Goal: Transaction & Acquisition: Purchase product/service

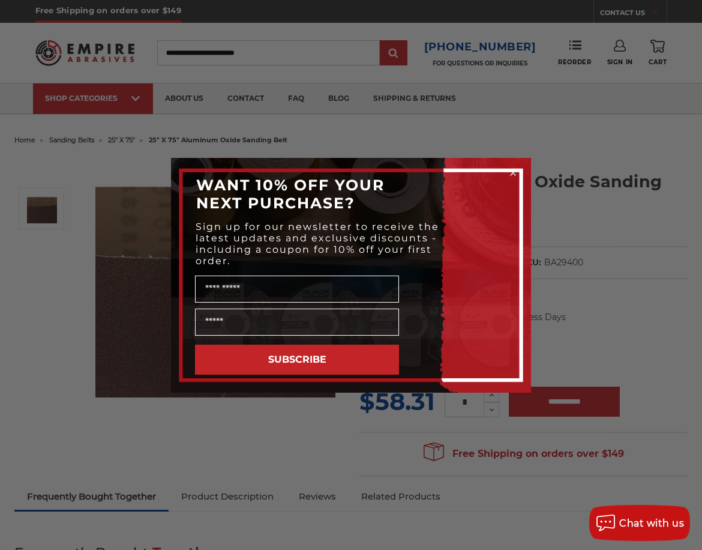
click at [514, 174] on circle "Close dialog" at bounding box center [513, 172] width 11 height 11
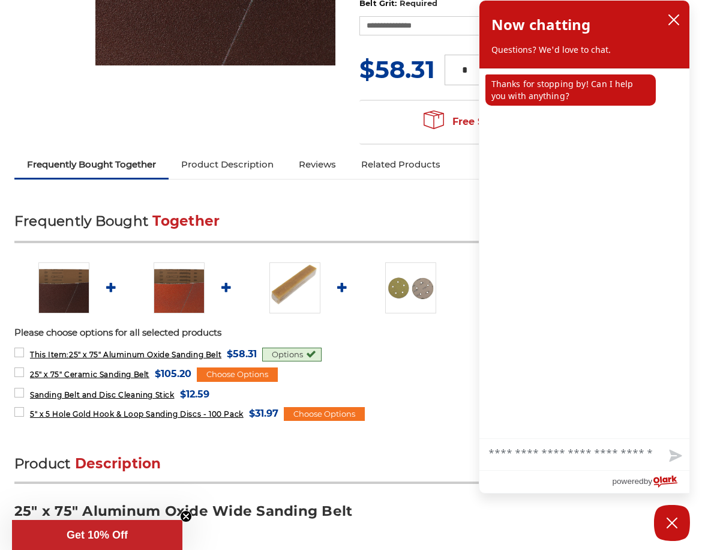
scroll to position [360, 0]
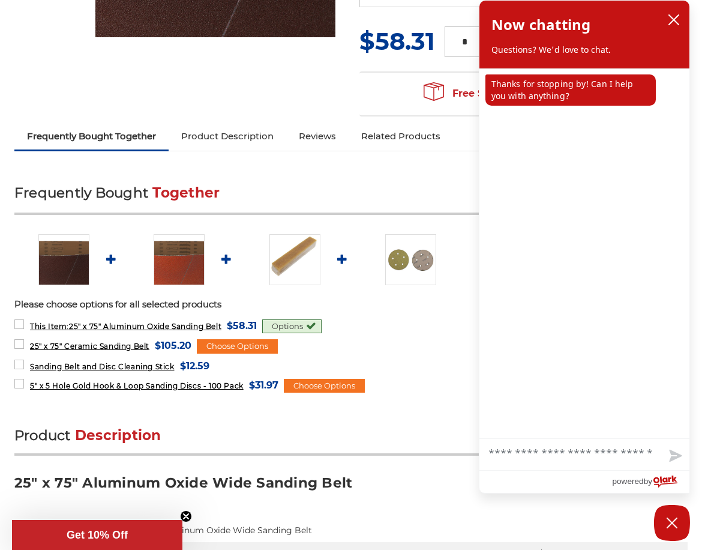
click at [425, 349] on form "**********" at bounding box center [350, 345] width 673 height 16
click at [400, 446] on h2 "Product Description" at bounding box center [350, 440] width 673 height 29
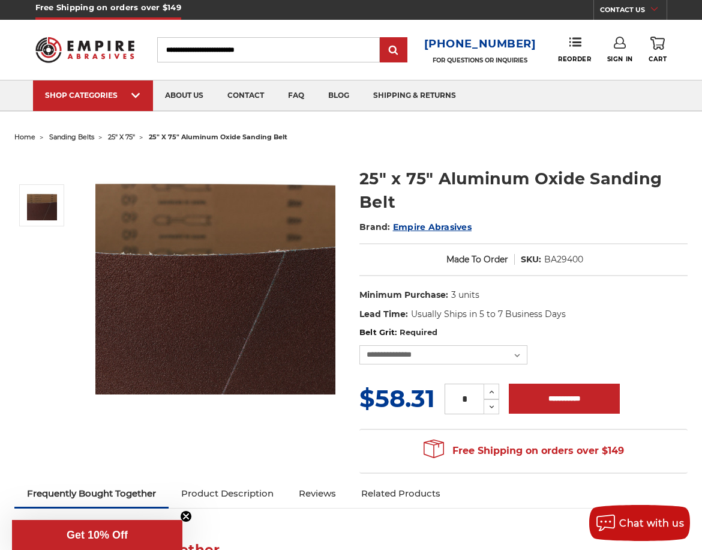
scroll to position [0, 0]
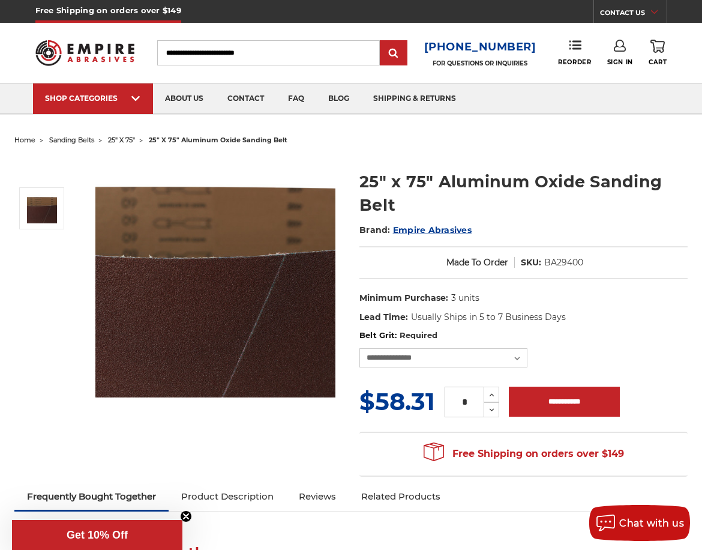
click at [221, 49] on input "Search" at bounding box center [268, 52] width 223 height 25
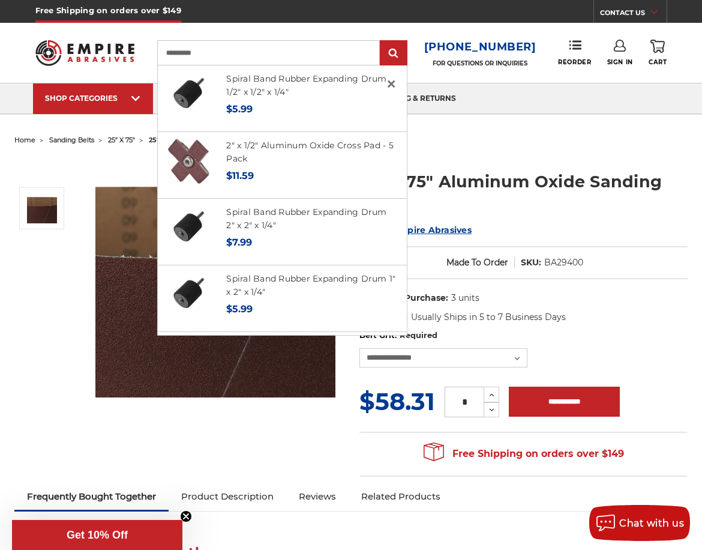
click at [192, 54] on input "**********" at bounding box center [268, 52] width 223 height 25
type input "**********"
click at [388, 56] on input "submit" at bounding box center [394, 53] width 24 height 24
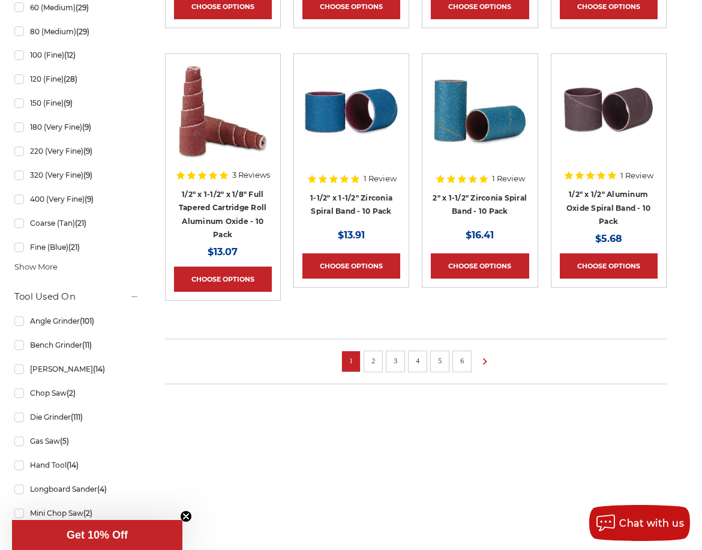
scroll to position [1020, 0]
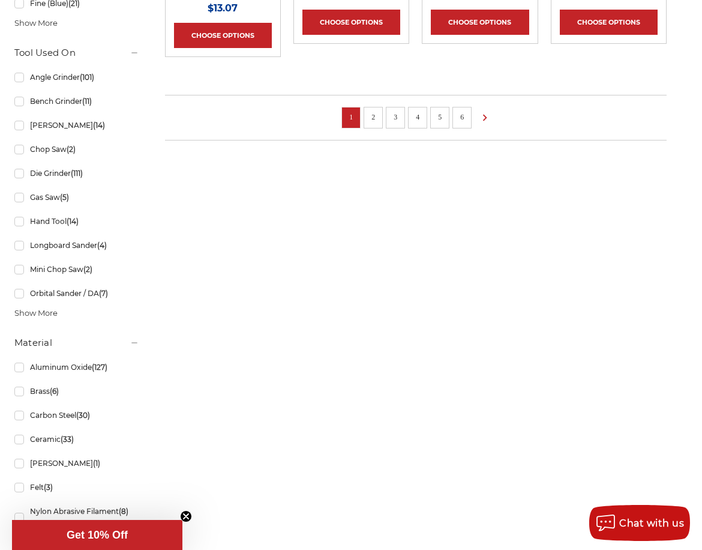
click at [453, 123] on li "6" at bounding box center [462, 118] width 19 height 22
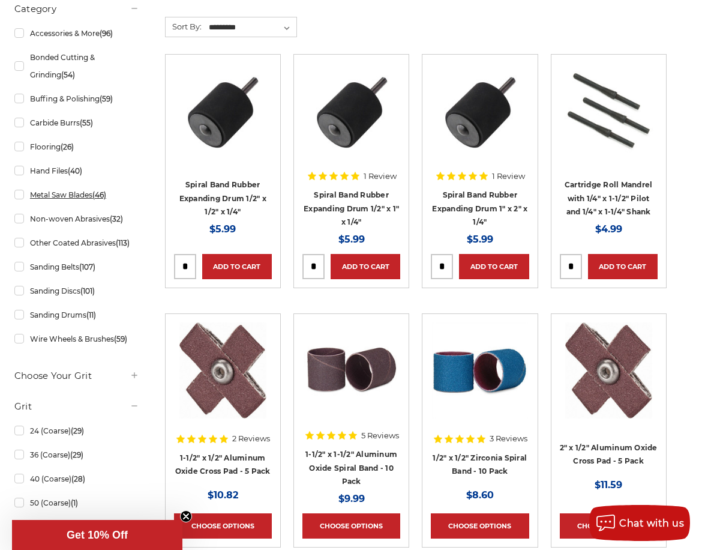
scroll to position [240, 0]
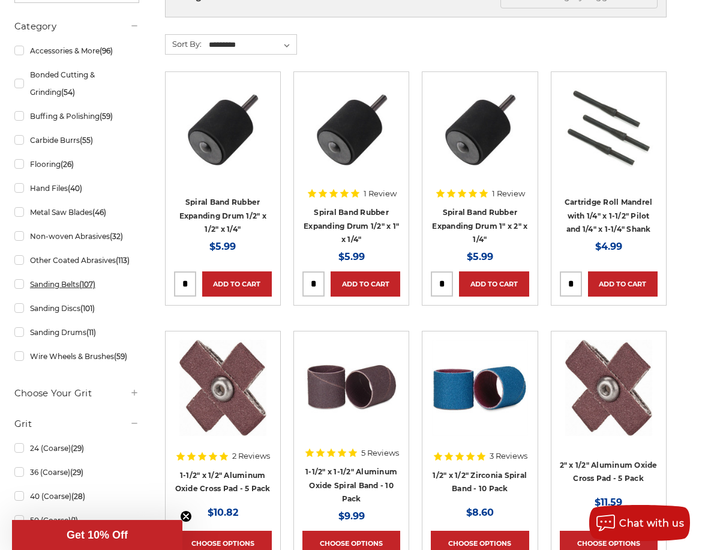
click at [20, 281] on link "Sanding Belts (107)" at bounding box center [76, 284] width 125 height 21
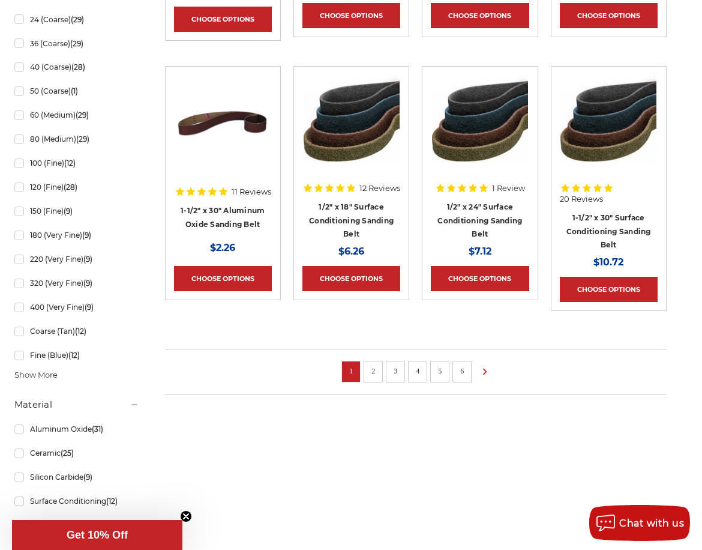
scroll to position [780, 0]
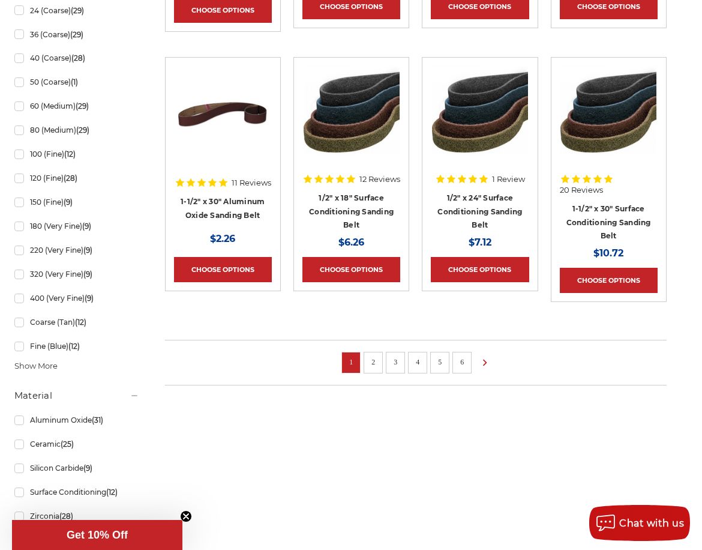
click at [369, 364] on link "2" at bounding box center [373, 361] width 12 height 13
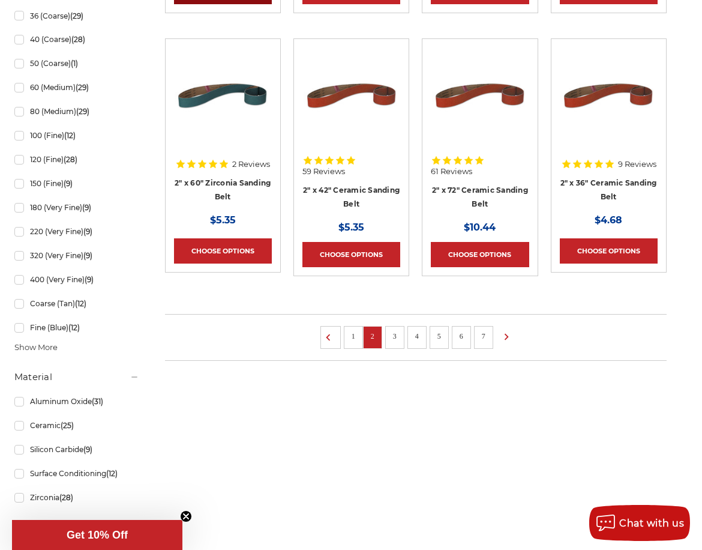
scroll to position [840, 0]
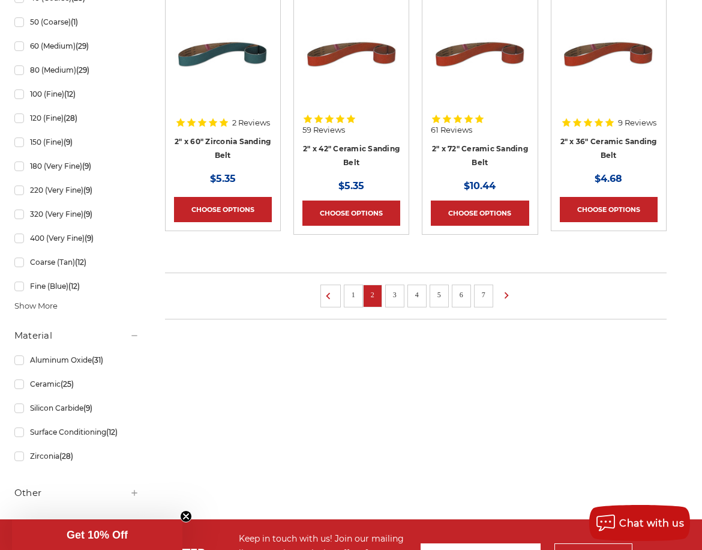
click at [402, 292] on li "3" at bounding box center [394, 295] width 19 height 23
click at [396, 293] on link "3" at bounding box center [395, 294] width 12 height 13
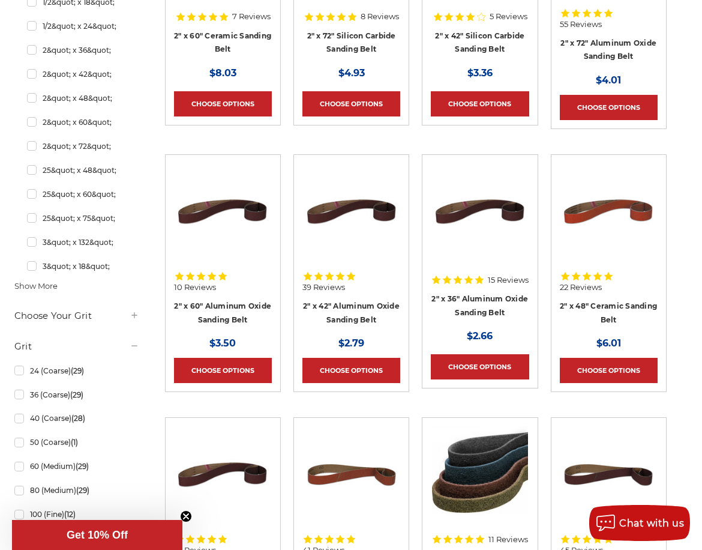
scroll to position [720, 0]
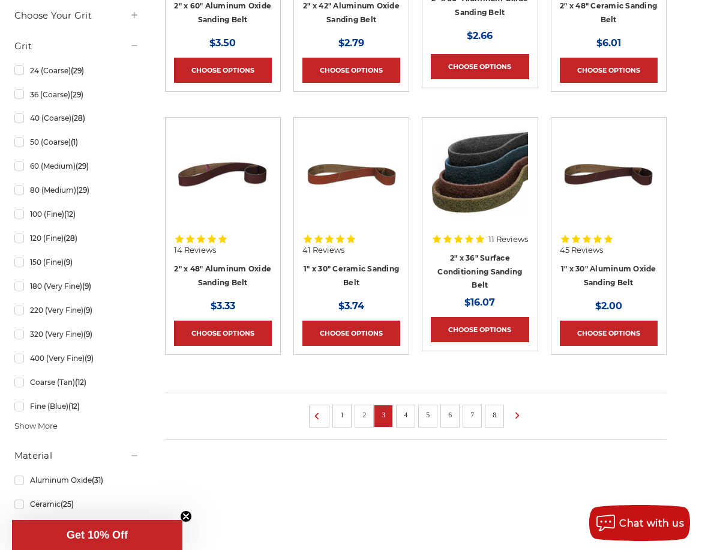
click at [477, 414] on link "7" at bounding box center [472, 414] width 12 height 13
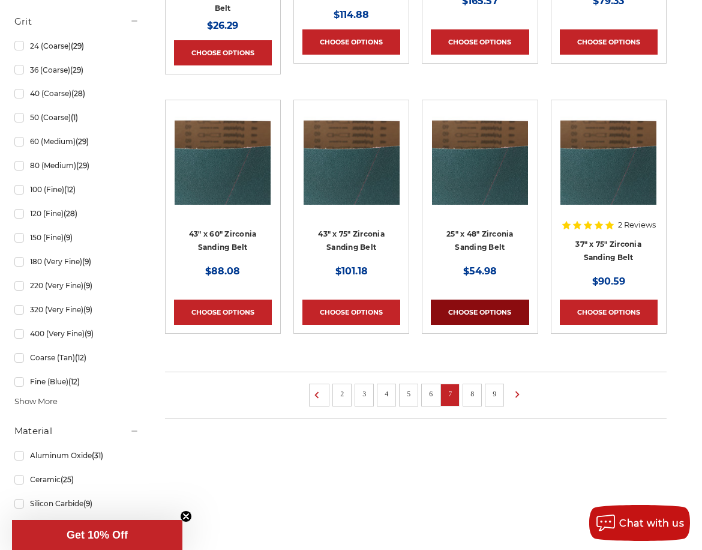
scroll to position [840, 0]
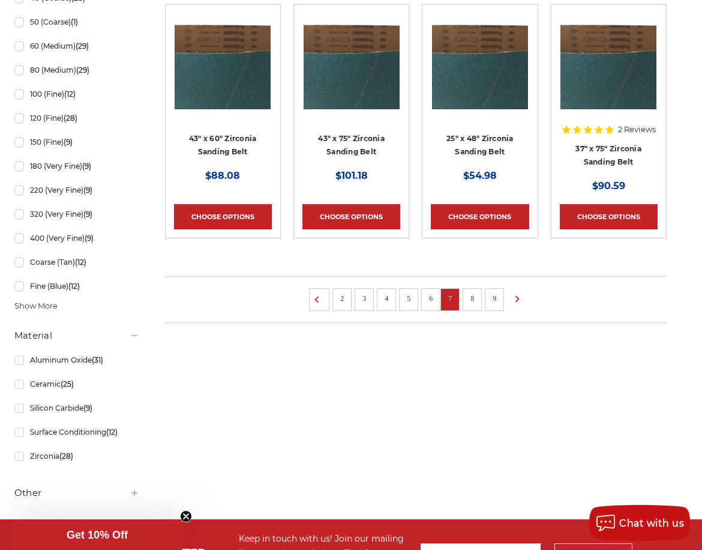
click at [474, 301] on link "8" at bounding box center [472, 298] width 12 height 13
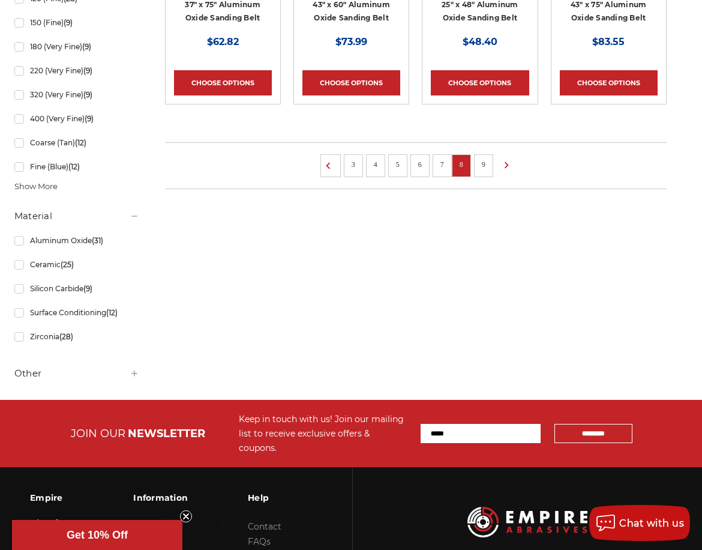
scroll to position [960, 0]
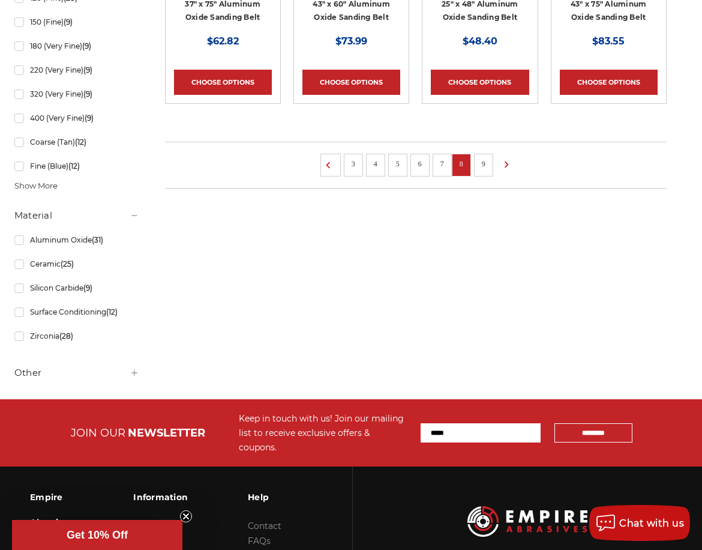
click at [483, 166] on link "9" at bounding box center [484, 163] width 12 height 13
